Goal: Information Seeking & Learning: Learn about a topic

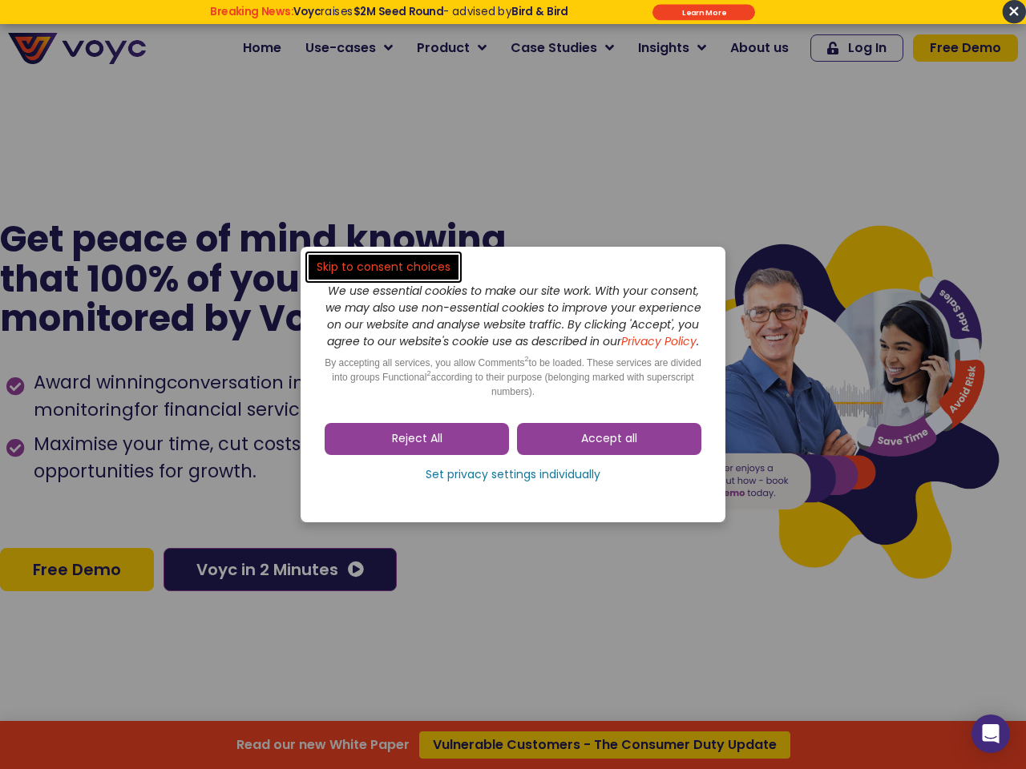
click at [609, 447] on span "Accept all" at bounding box center [609, 439] width 56 height 16
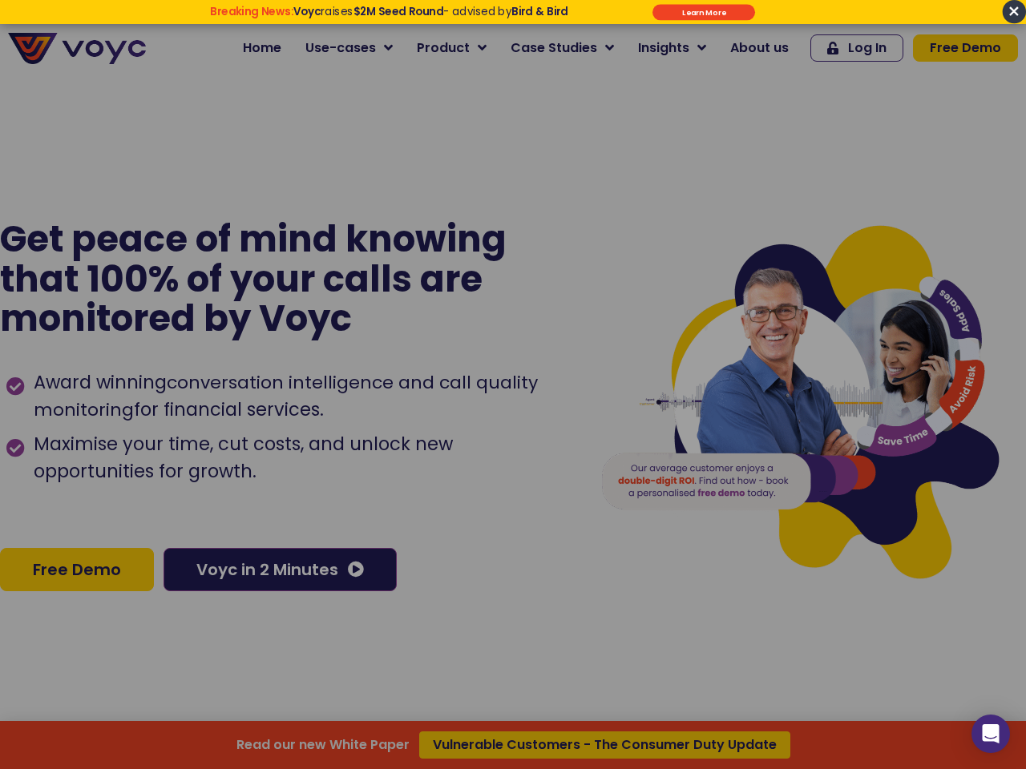
click at [417, 447] on div at bounding box center [513, 384] width 1026 height 769
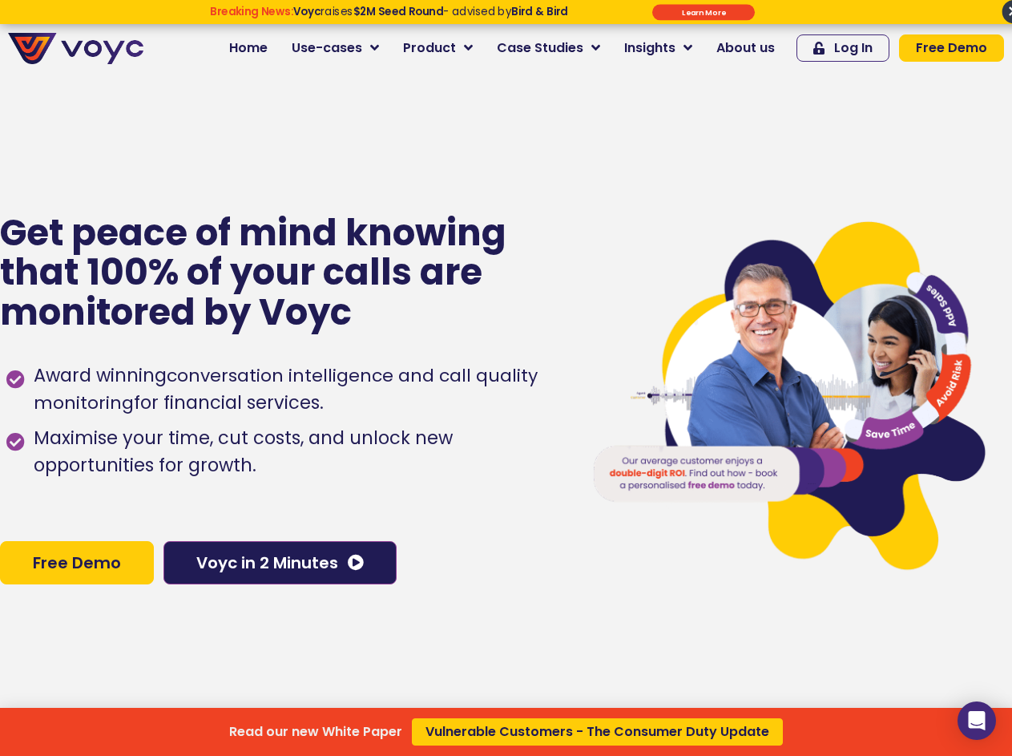
click at [513, 483] on div "Read our new White Paper Vulnerable Customers - The Consumer Duty Update" at bounding box center [506, 378] width 1012 height 756
